Goal: Information Seeking & Learning: Compare options

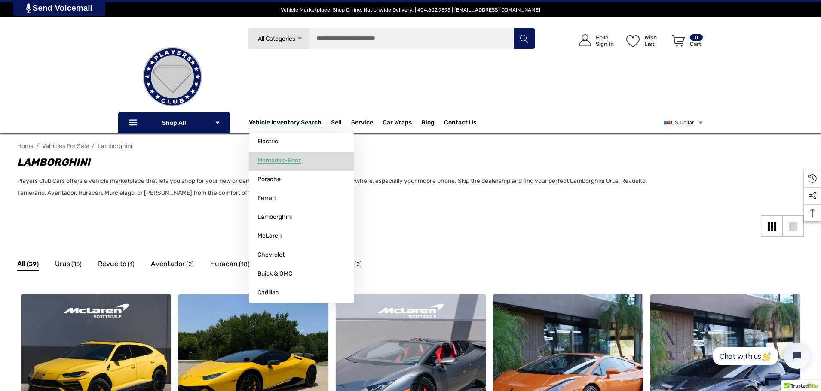
click at [289, 165] on link "Mercedes-Benz" at bounding box center [301, 160] width 105 height 17
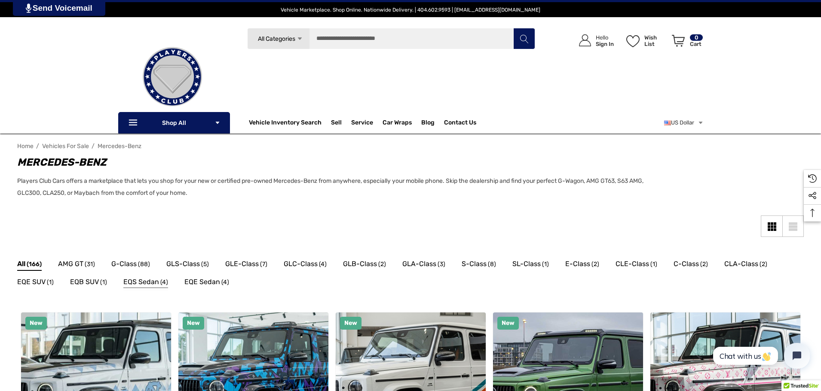
click at [138, 279] on span "EQS Sedan" at bounding box center [141, 282] width 36 height 11
click at [472, 264] on span "S-Class" at bounding box center [473, 264] width 25 height 11
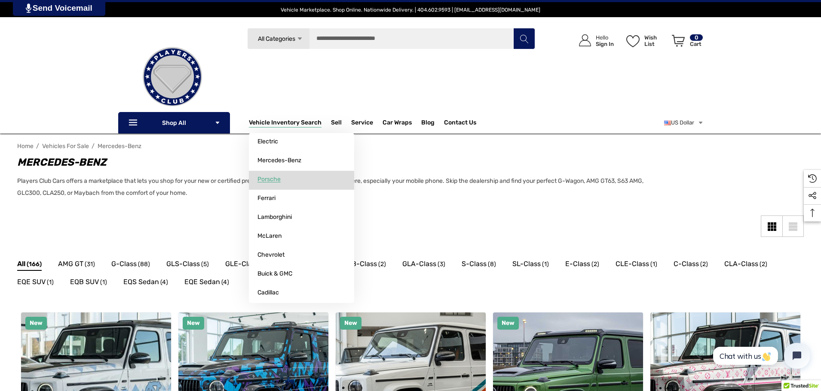
click at [264, 181] on span "Porsche" at bounding box center [268, 180] width 23 height 8
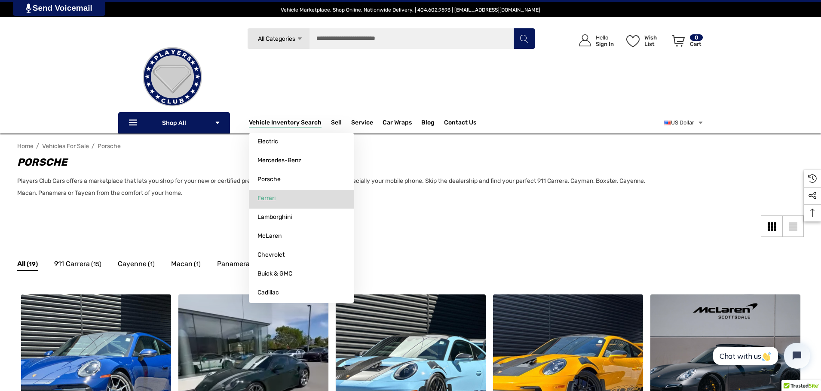
click at [286, 200] on link "Ferrari" at bounding box center [301, 198] width 105 height 17
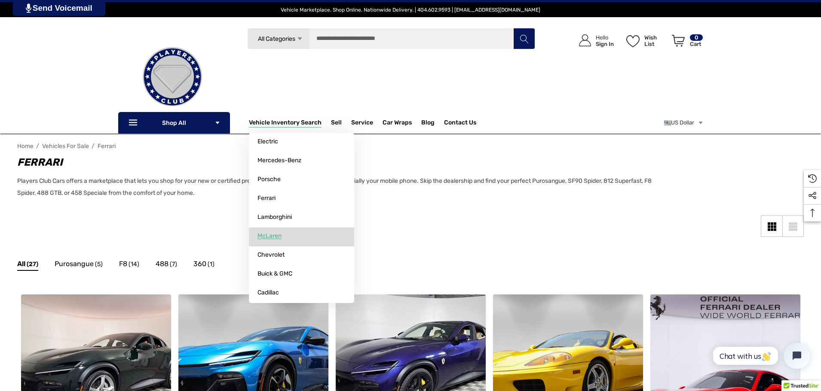
click at [275, 238] on span "McLaren" at bounding box center [269, 236] width 24 height 8
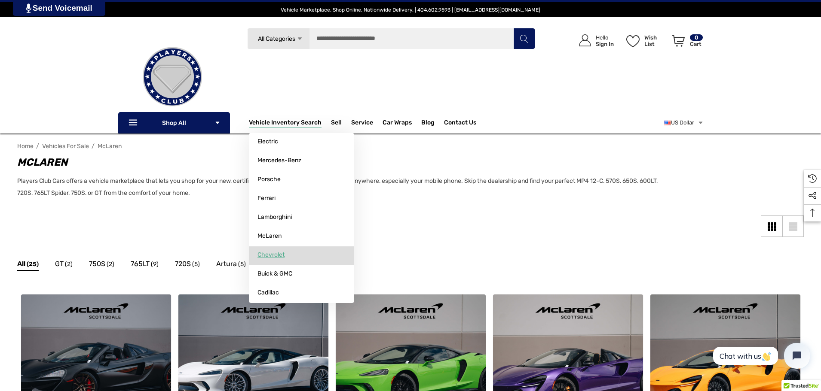
click at [276, 256] on span "Chevrolet" at bounding box center [270, 255] width 27 height 8
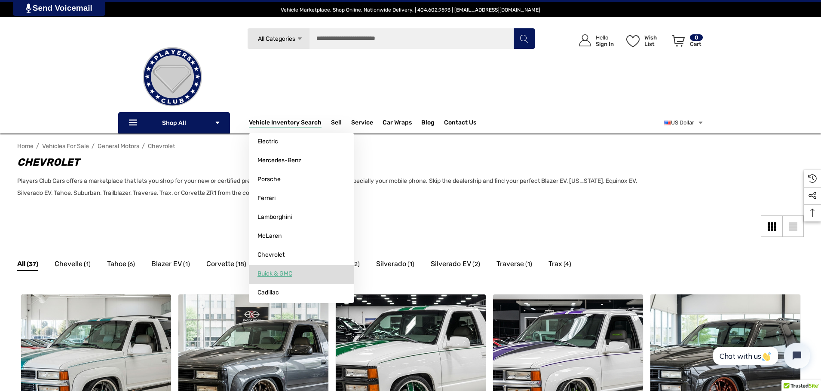
click at [281, 275] on span "Buick & GMC" at bounding box center [274, 274] width 35 height 8
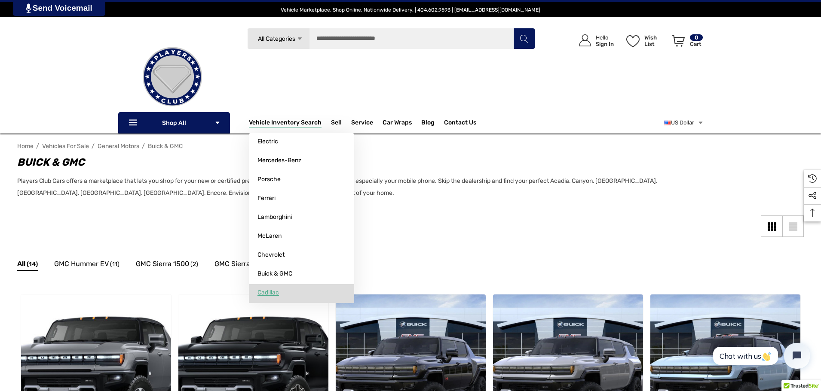
click at [277, 290] on span "Cadillac" at bounding box center [267, 293] width 21 height 8
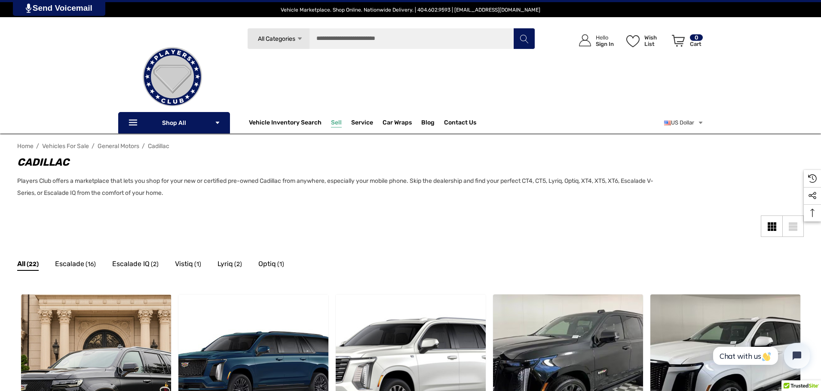
click at [331, 122] on span "Sell" at bounding box center [336, 123] width 11 height 9
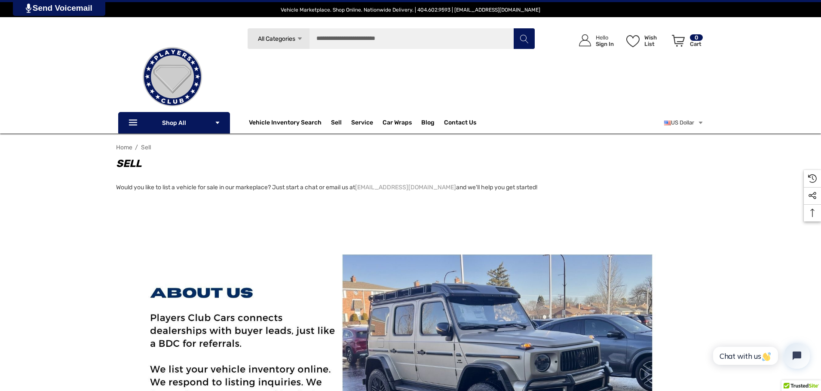
click at [208, 119] on img at bounding box center [172, 77] width 86 height 86
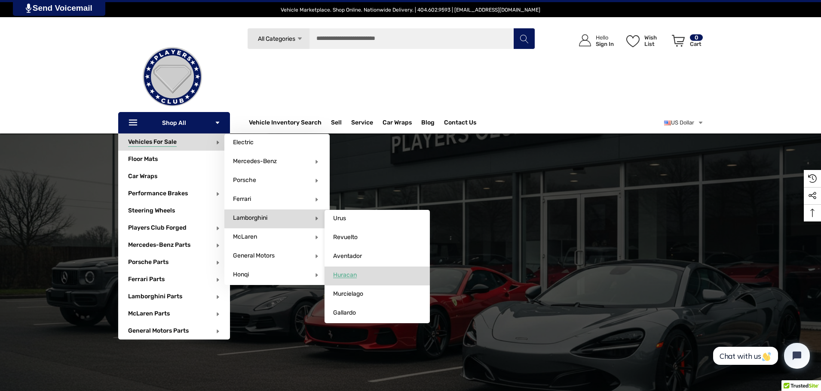
click at [357, 268] on link "Huracan" at bounding box center [376, 275] width 105 height 17
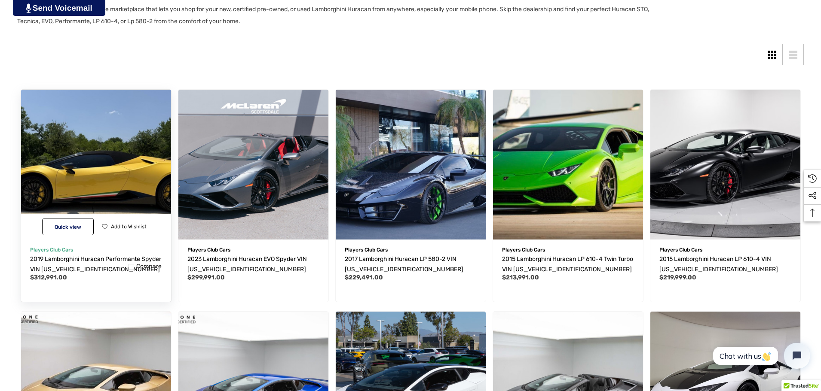
click at [125, 158] on img "2019 Lamborghini Huracan Performante Spyder VIN ZHWUS4ZF3KLA11421,$312,991.00\a" at bounding box center [95, 164] width 165 height 165
